Goal: Find specific page/section: Find specific page/section

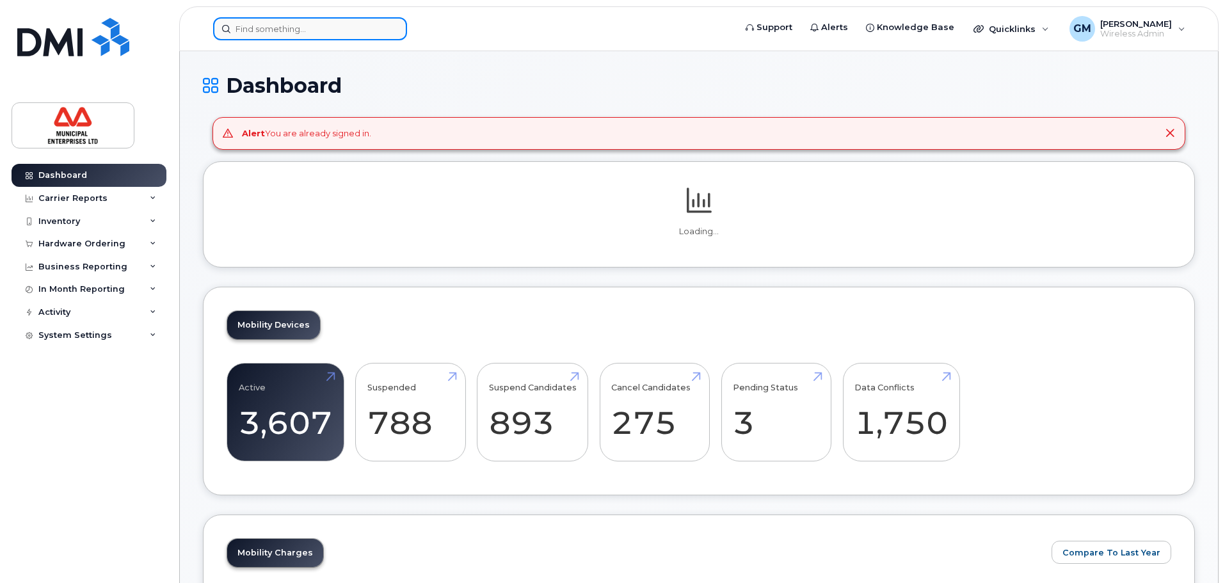
click at [392, 25] on div at bounding box center [310, 28] width 194 height 23
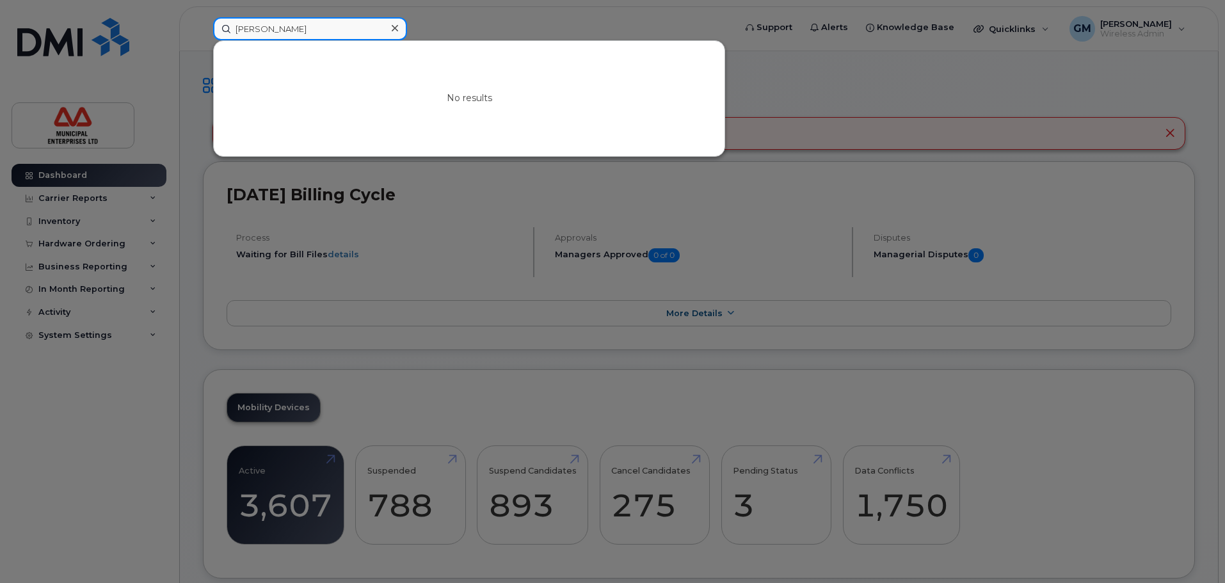
click at [257, 25] on input "steve gre" at bounding box center [310, 28] width 194 height 23
type input "steven gre"
drag, startPoint x: 362, startPoint y: 35, endPoint x: 234, endPoint y: 34, distance: 127.4
click at [234, 34] on input "steven gre" at bounding box center [310, 28] width 194 height 23
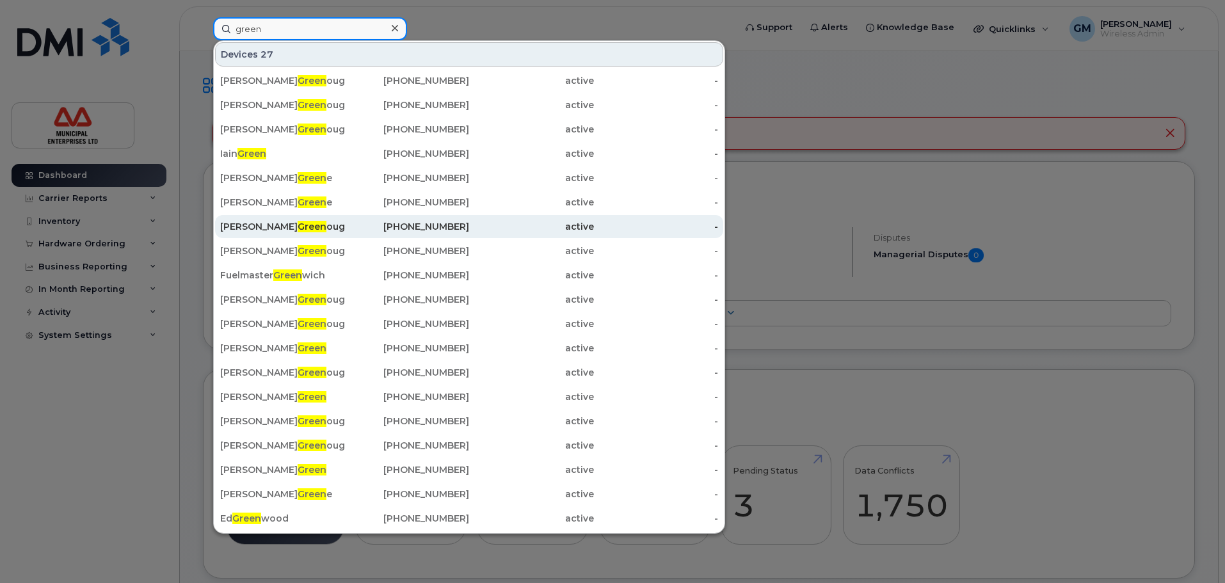
type input "green"
click at [298, 227] on span "Green" at bounding box center [312, 227] width 29 height 12
